Goal: Task Accomplishment & Management: Manage account settings

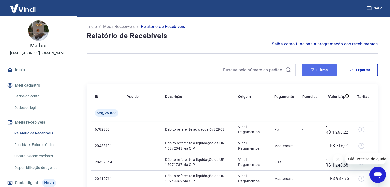
click at [315, 68] on button "Filtros" at bounding box center [319, 70] width 35 height 12
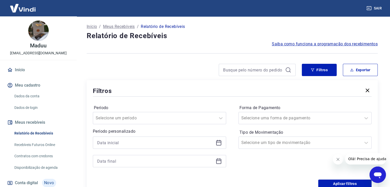
click at [217, 144] on icon at bounding box center [219, 143] width 6 height 6
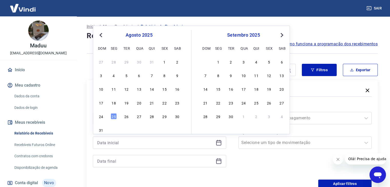
click at [126, 87] on div "12" at bounding box center [126, 89] width 6 height 6
type input "[DATE]"
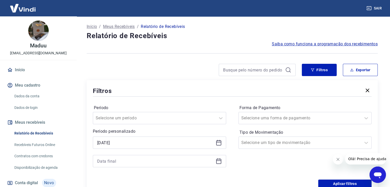
click at [218, 160] on icon at bounding box center [218, 160] width 5 height 1
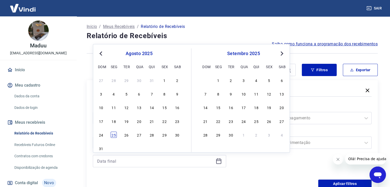
click at [113, 135] on div "25" at bounding box center [114, 135] width 6 height 6
type input "[DATE]"
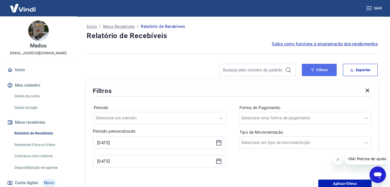
click at [315, 69] on button "Filtros" at bounding box center [319, 70] width 35 height 12
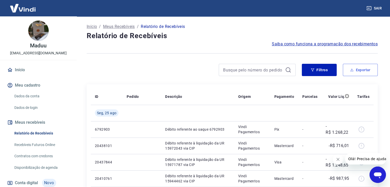
click at [362, 70] on button "Exportar" at bounding box center [360, 70] width 35 height 12
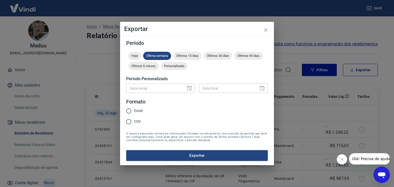
click at [190, 87] on div "Data inicial" at bounding box center [160, 88] width 69 height 9
click at [195, 88] on div "Data inicial Data inicial Data final Data final" at bounding box center [196, 87] width 141 height 13
click at [130, 111] on input "Excel" at bounding box center [128, 111] width 11 height 11
radio input "true"
click at [188, 87] on div "Data inicial" at bounding box center [160, 88] width 69 height 9
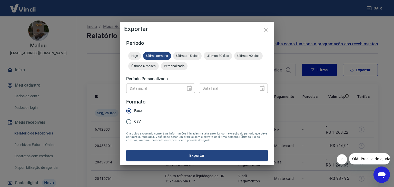
click at [187, 88] on div at bounding box center [187, 88] width 7 height 0
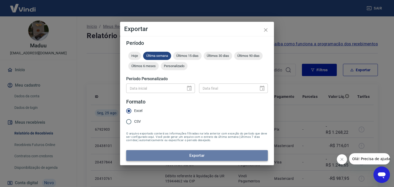
click at [198, 156] on button "Exportar" at bounding box center [196, 155] width 141 height 11
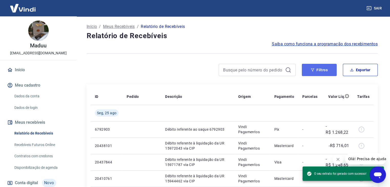
click at [324, 70] on button "Filtros" at bounding box center [319, 70] width 35 height 12
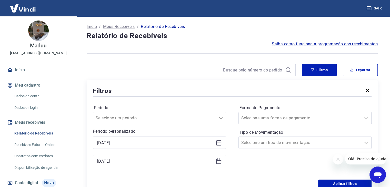
click at [218, 117] on div "Selecione um período" at bounding box center [159, 118] width 133 height 12
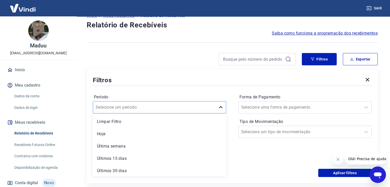
scroll to position [14, 0]
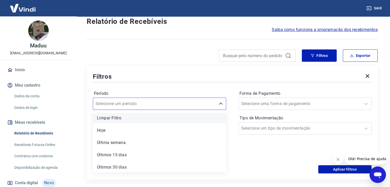
click at [116, 118] on div "Limpar Filtro" at bounding box center [159, 118] width 133 height 10
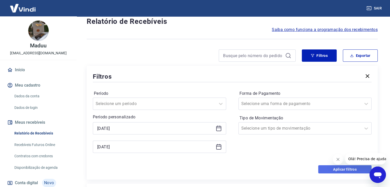
click at [338, 169] on button "Aplicar filtros" at bounding box center [344, 169] width 53 height 8
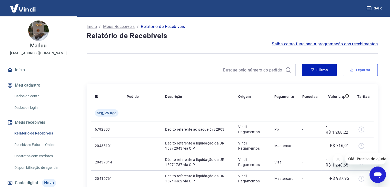
click at [362, 69] on button "Exportar" at bounding box center [360, 70] width 35 height 12
type input "[DATE]"
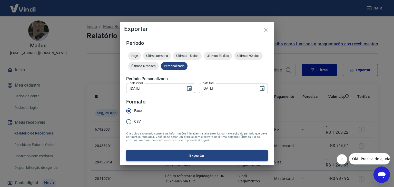
click at [199, 155] on button "Exportar" at bounding box center [196, 155] width 141 height 11
